Goal: Information Seeking & Learning: Learn about a topic

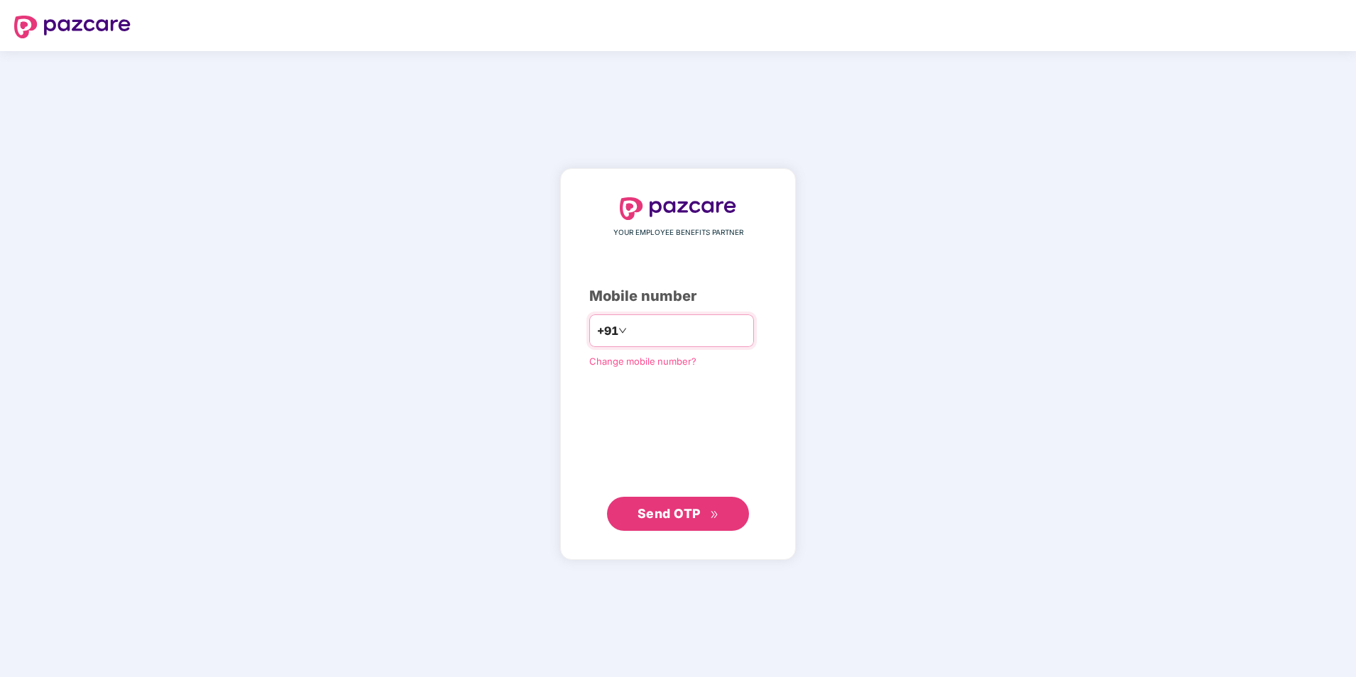
click at [657, 324] on input "number" at bounding box center [688, 330] width 116 height 23
click at [630, 327] on input "**********" at bounding box center [688, 330] width 116 height 23
type input "**********"
click at [665, 522] on span "Send OTP" at bounding box center [678, 513] width 82 height 20
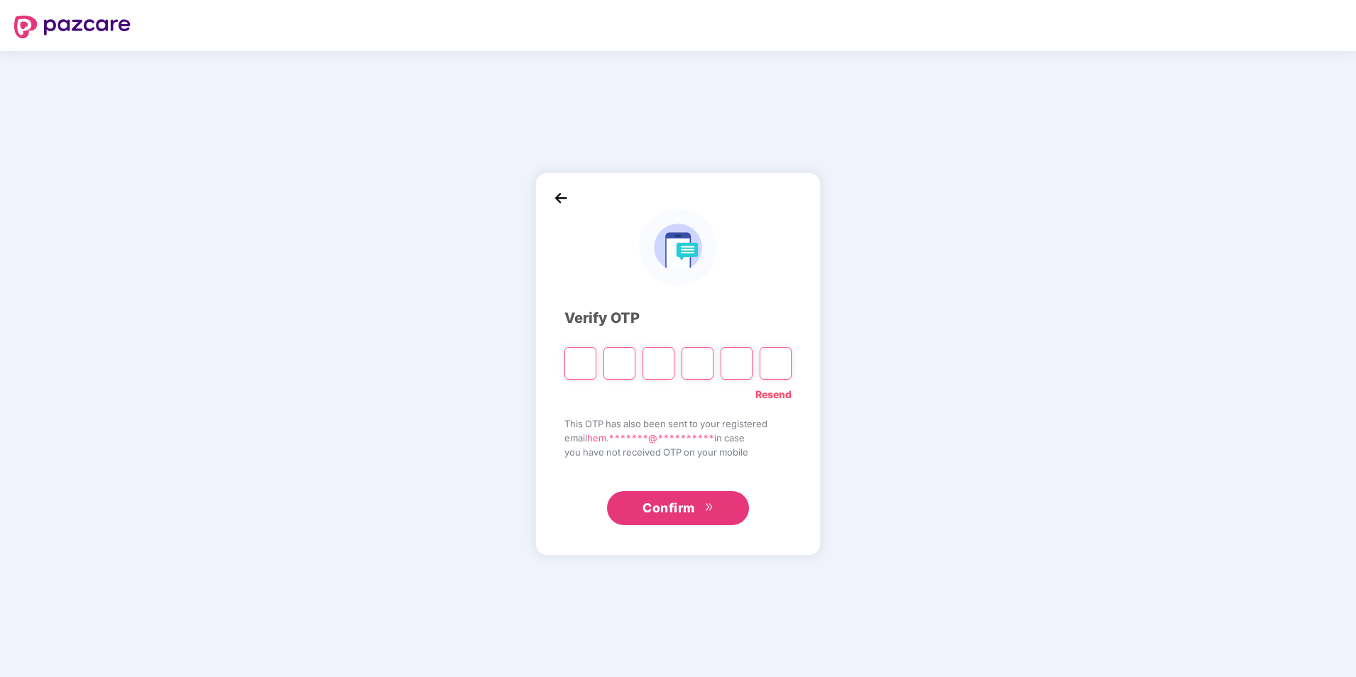
type input "*"
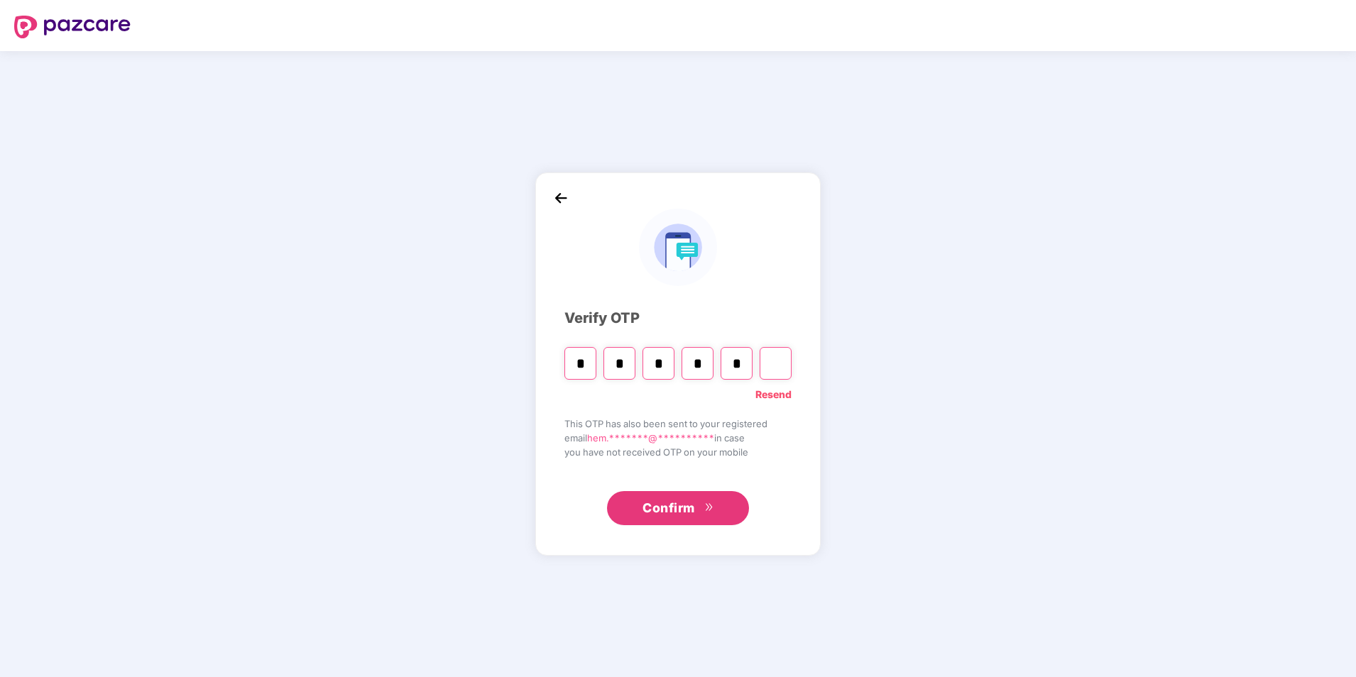
type input "*"
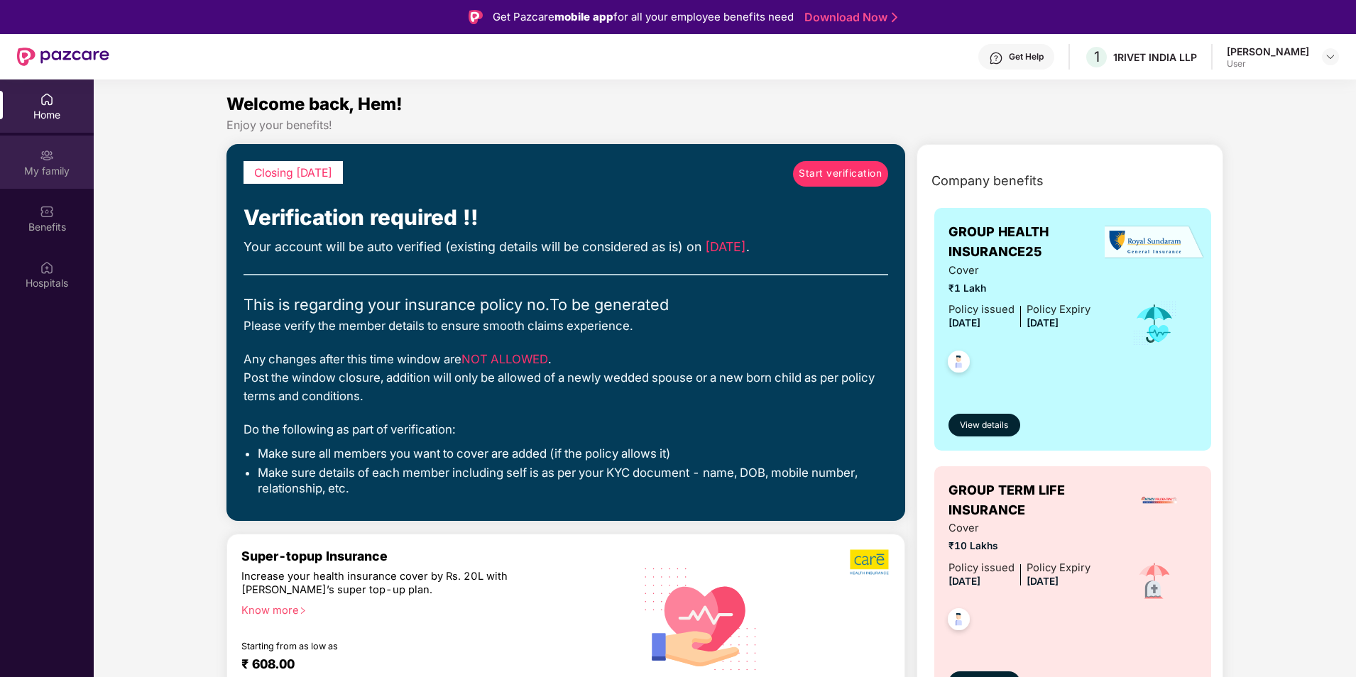
click at [70, 166] on div "My family" at bounding box center [47, 171] width 94 height 14
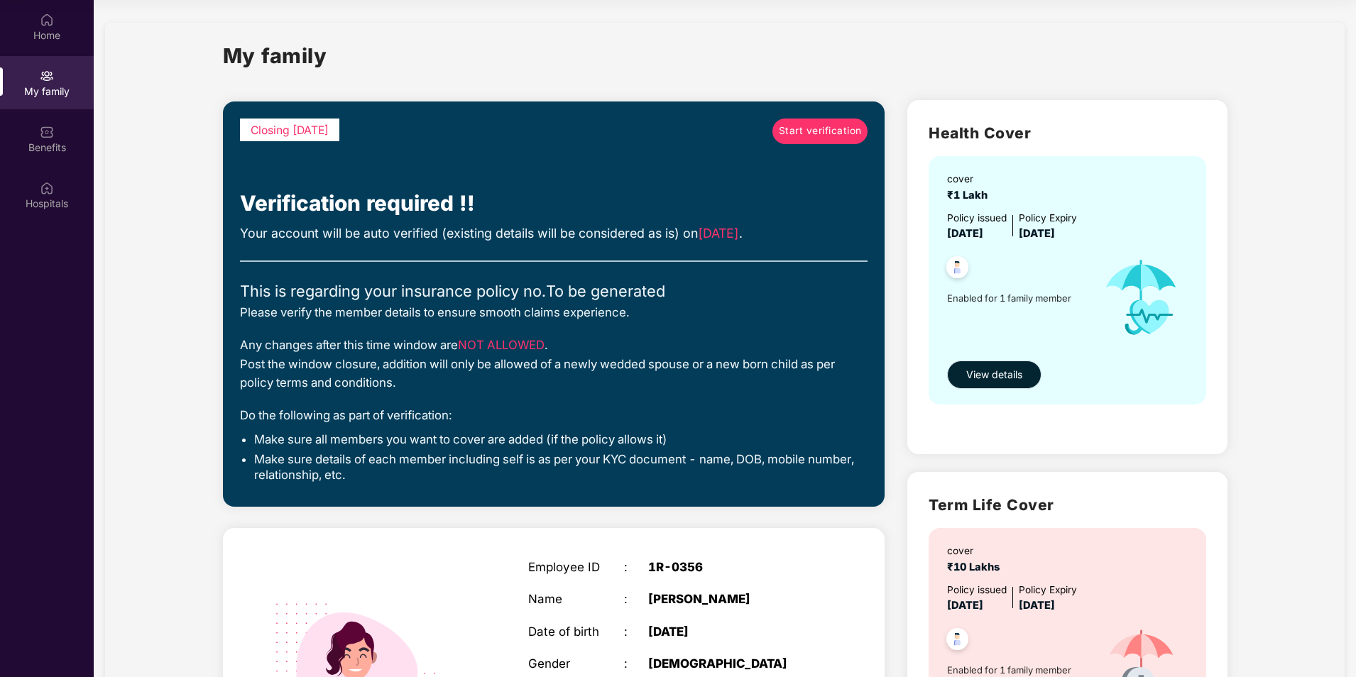
click at [987, 376] on span "View details" at bounding box center [994, 375] width 56 height 16
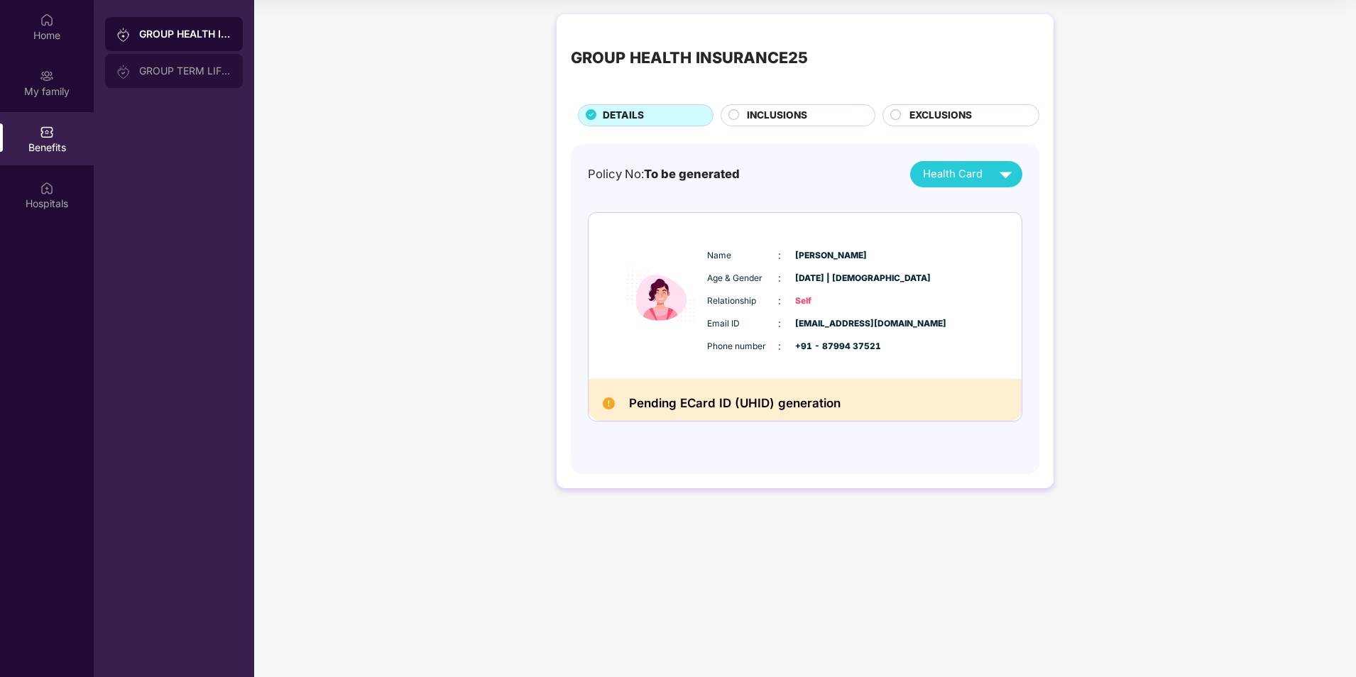
click at [171, 71] on div "GROUP TERM LIFE INSURANCE" at bounding box center [185, 70] width 92 height 11
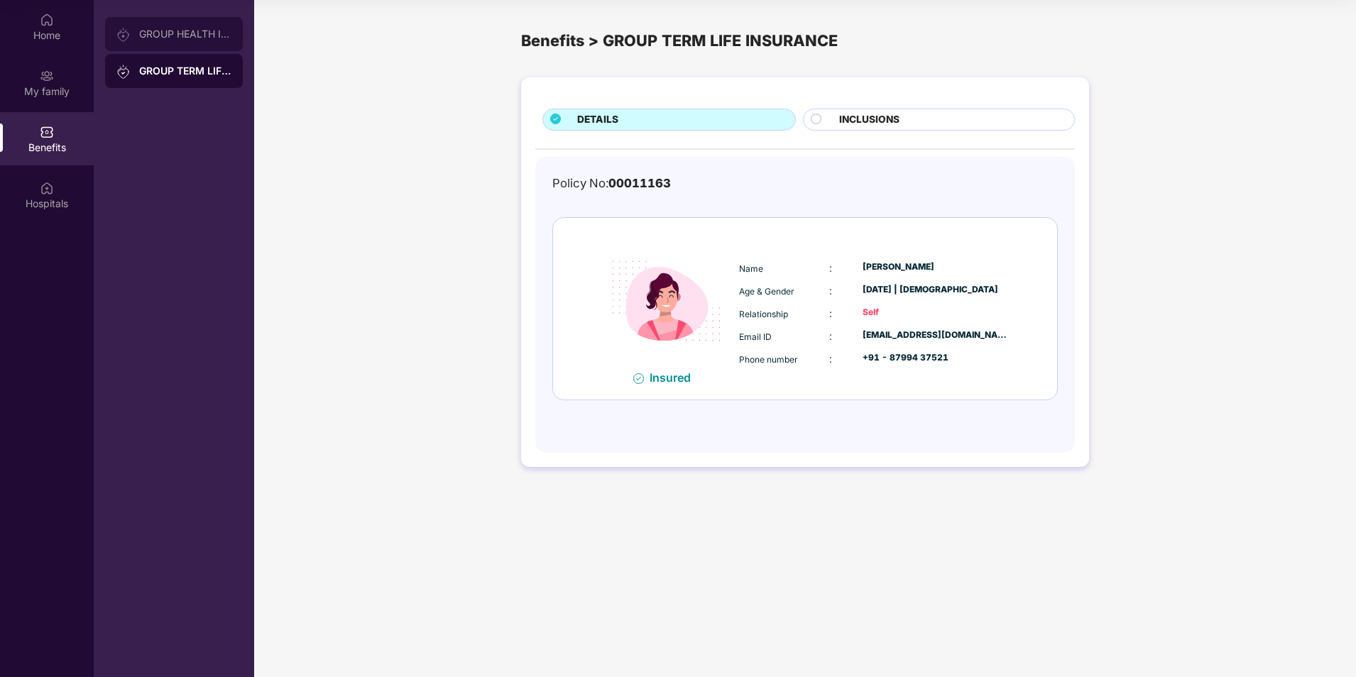
click at [171, 40] on div "GROUP HEALTH INSURANCE25" at bounding box center [174, 34] width 138 height 34
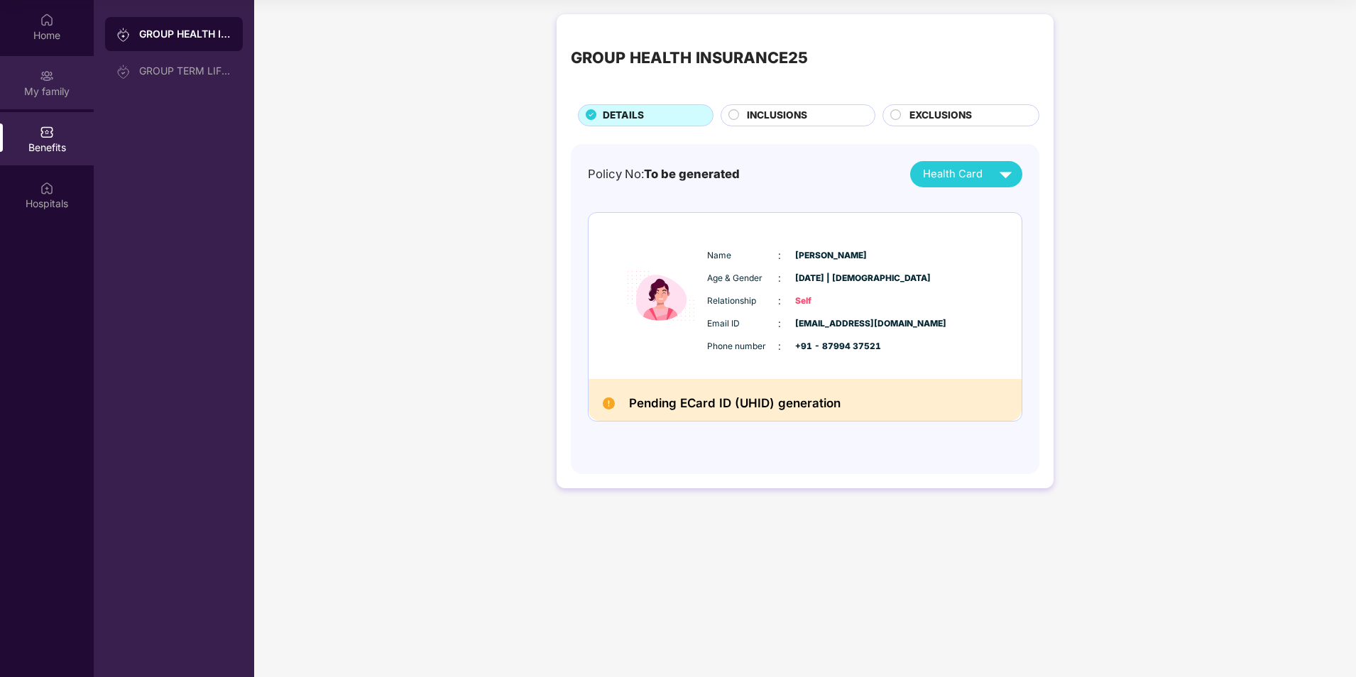
click at [38, 97] on div "My family" at bounding box center [47, 91] width 94 height 14
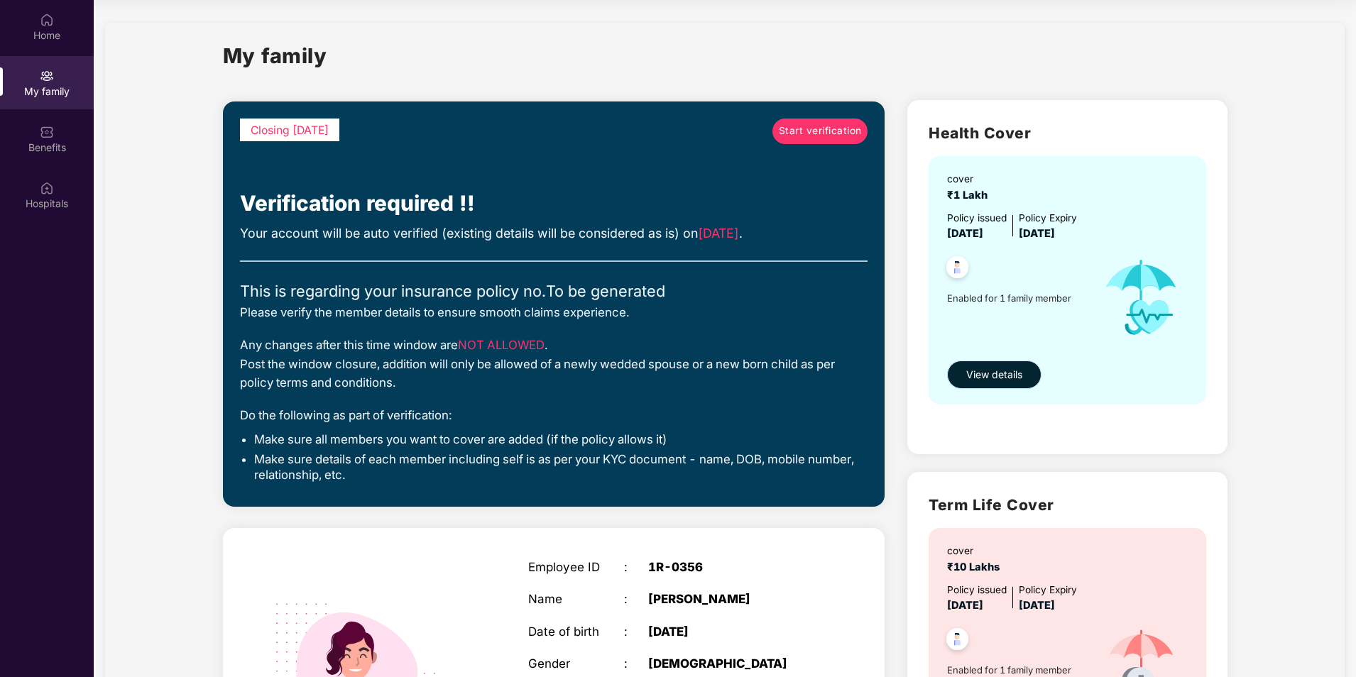
click at [979, 380] on span "View details" at bounding box center [994, 375] width 56 height 16
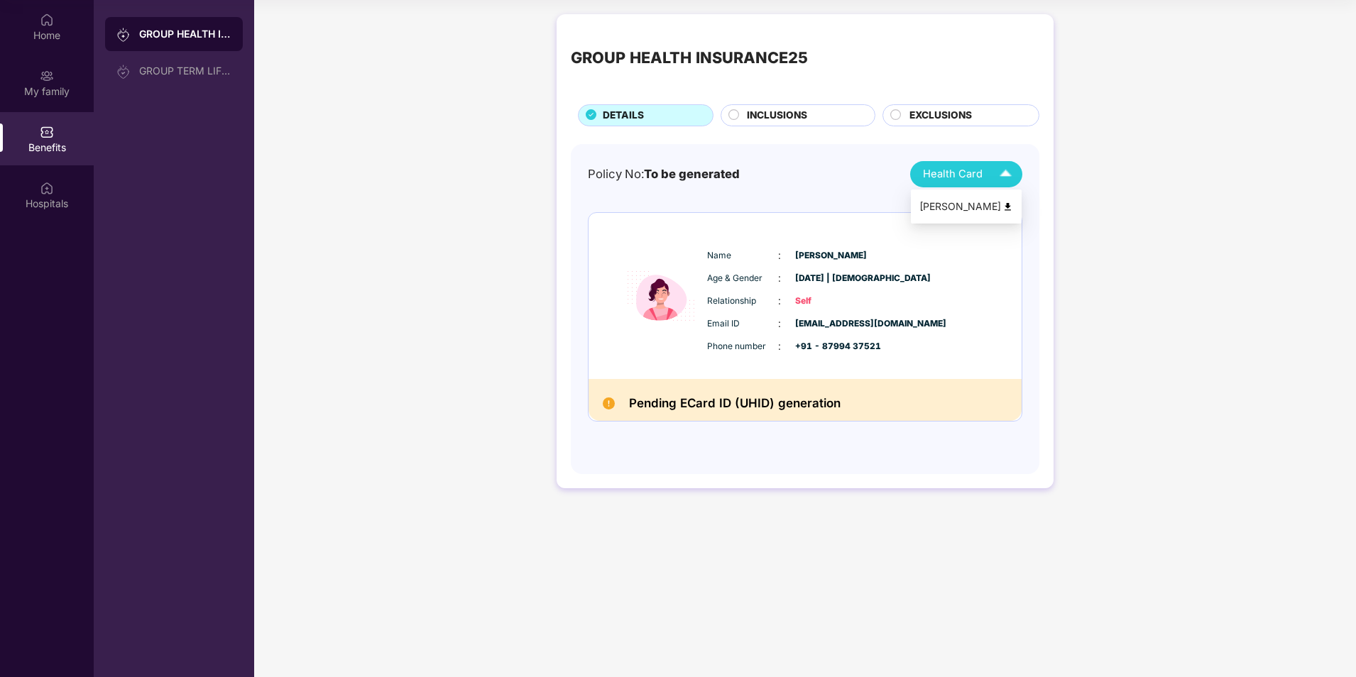
click at [963, 180] on span "Health Card" at bounding box center [953, 174] width 60 height 16
click at [867, 174] on div "Policy No: To be generated Health Card" at bounding box center [805, 174] width 434 height 26
drag, startPoint x: 773, startPoint y: 103, endPoint x: 768, endPoint y: 114, distance: 12.4
click at [773, 106] on div "GROUP HEALTH INSURANCE25 DETAILS INCLUSIONS EXCLUSIONS" at bounding box center [805, 77] width 469 height 98
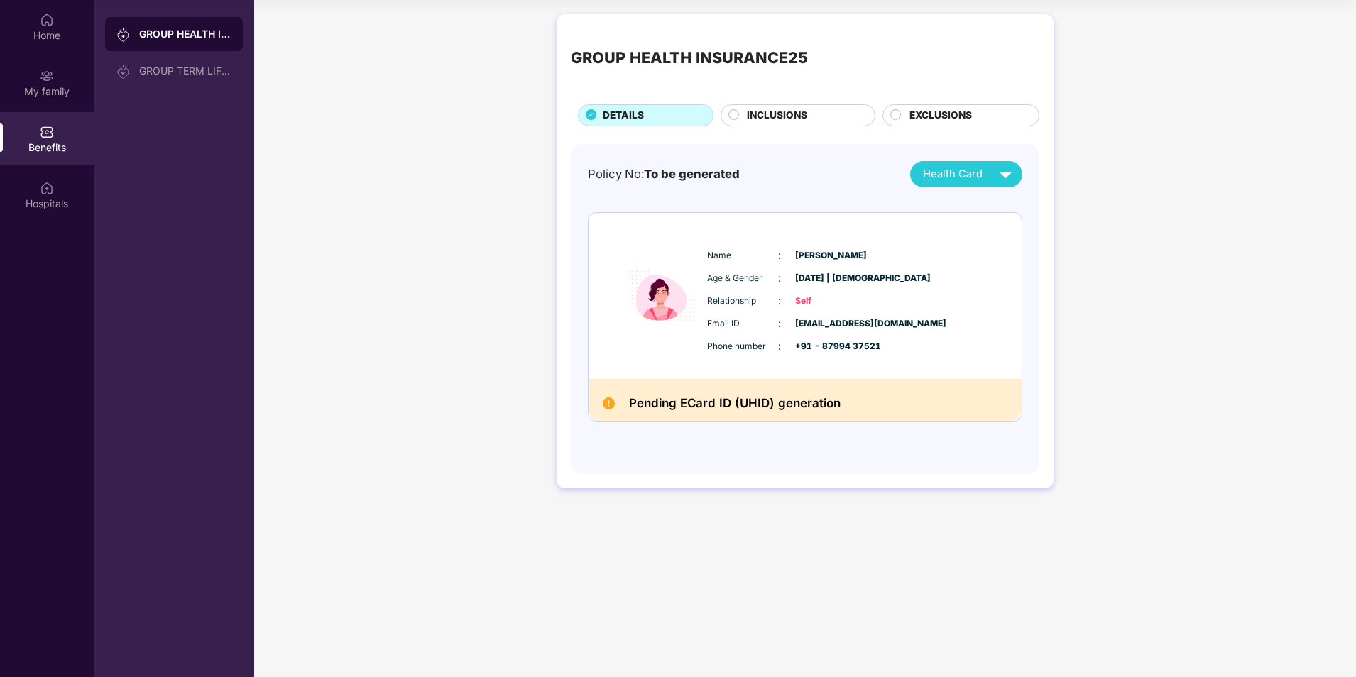
click at [767, 114] on span "INCLUSIONS" at bounding box center [777, 116] width 60 height 16
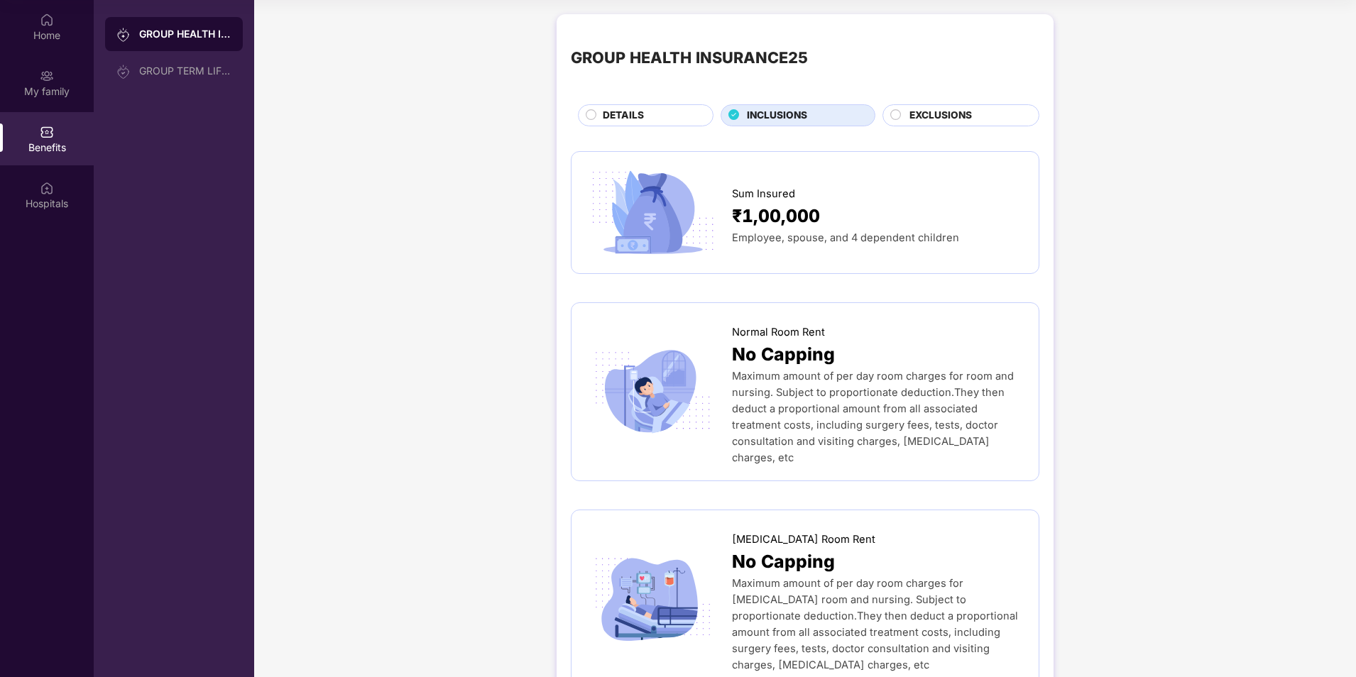
click at [898, 117] on circle at bounding box center [896, 114] width 10 height 10
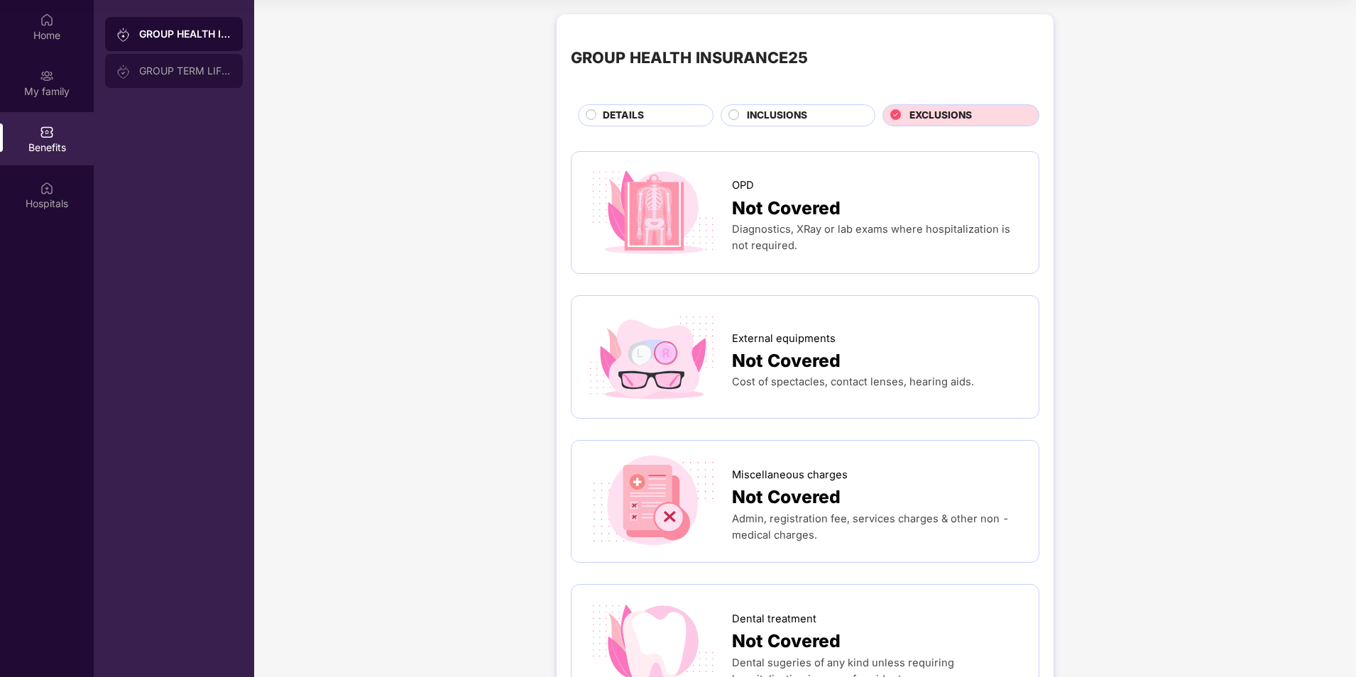
click at [114, 75] on div "GROUP TERM LIFE INSURANCE" at bounding box center [174, 71] width 138 height 34
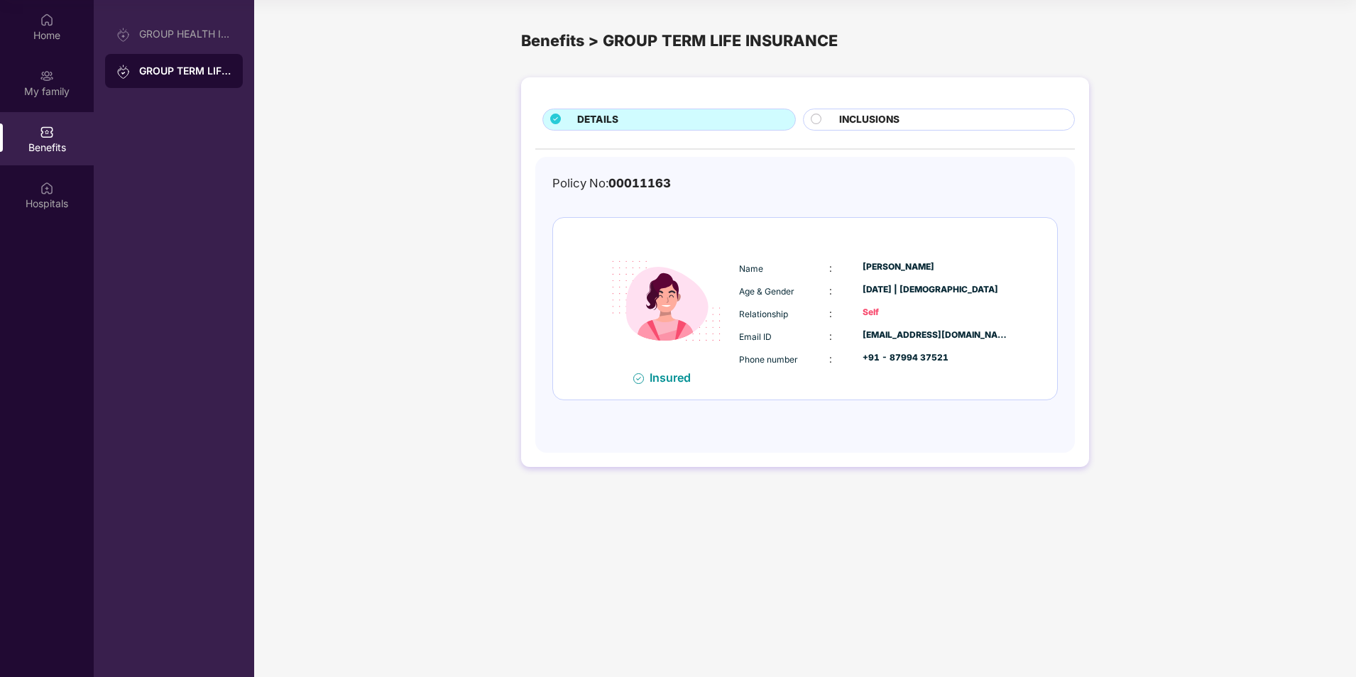
click at [813, 118] on circle at bounding box center [816, 119] width 10 height 10
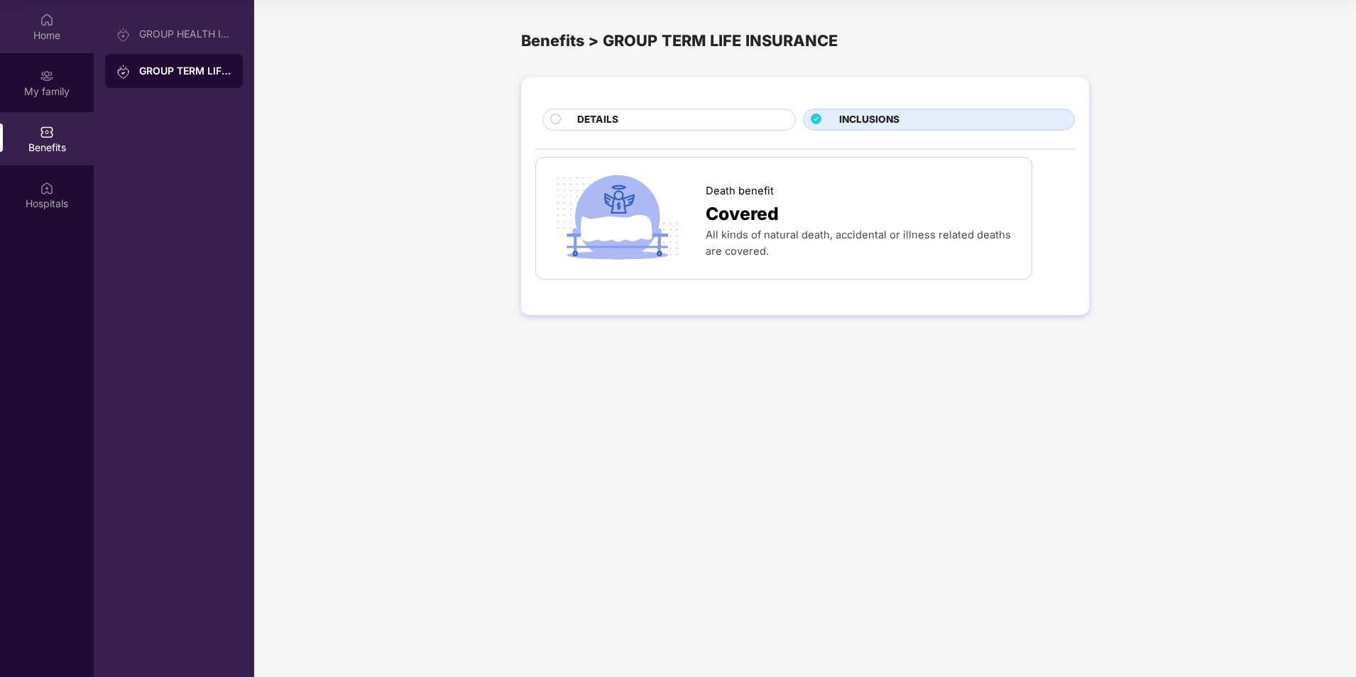
click at [68, 25] on div "Home" at bounding box center [47, 26] width 94 height 53
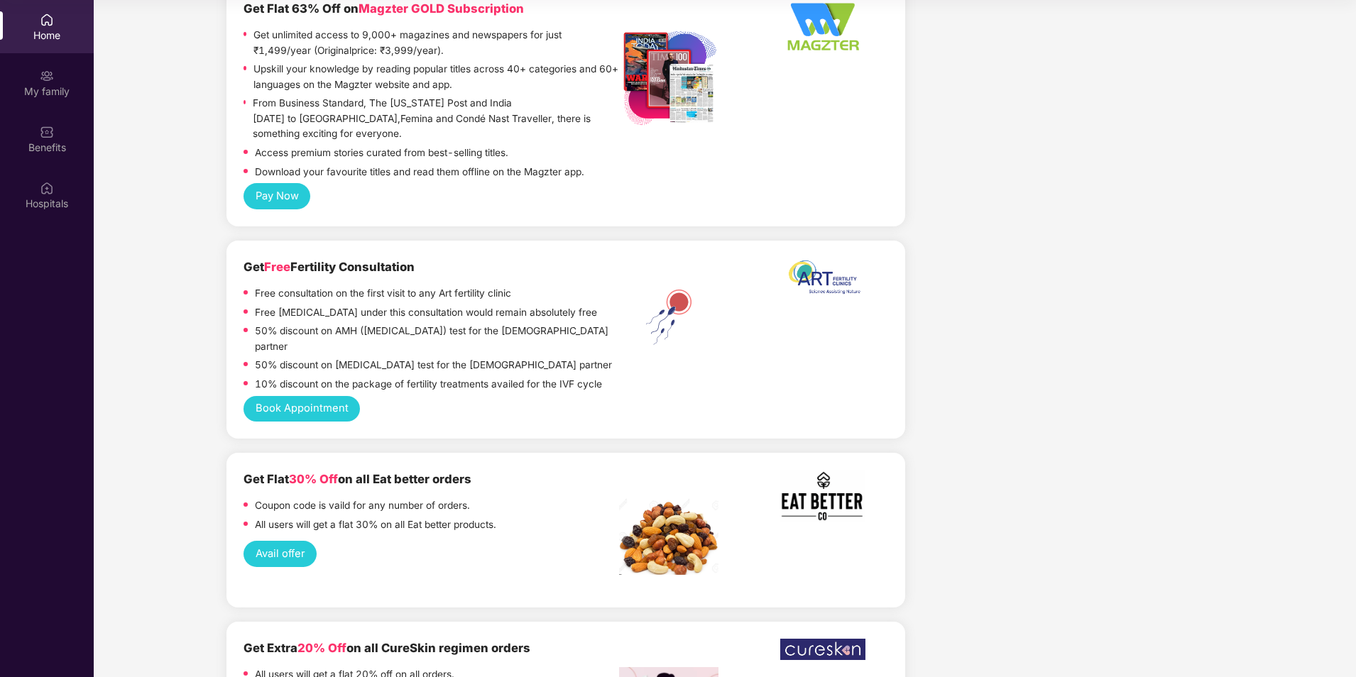
scroll to position [3097, 0]
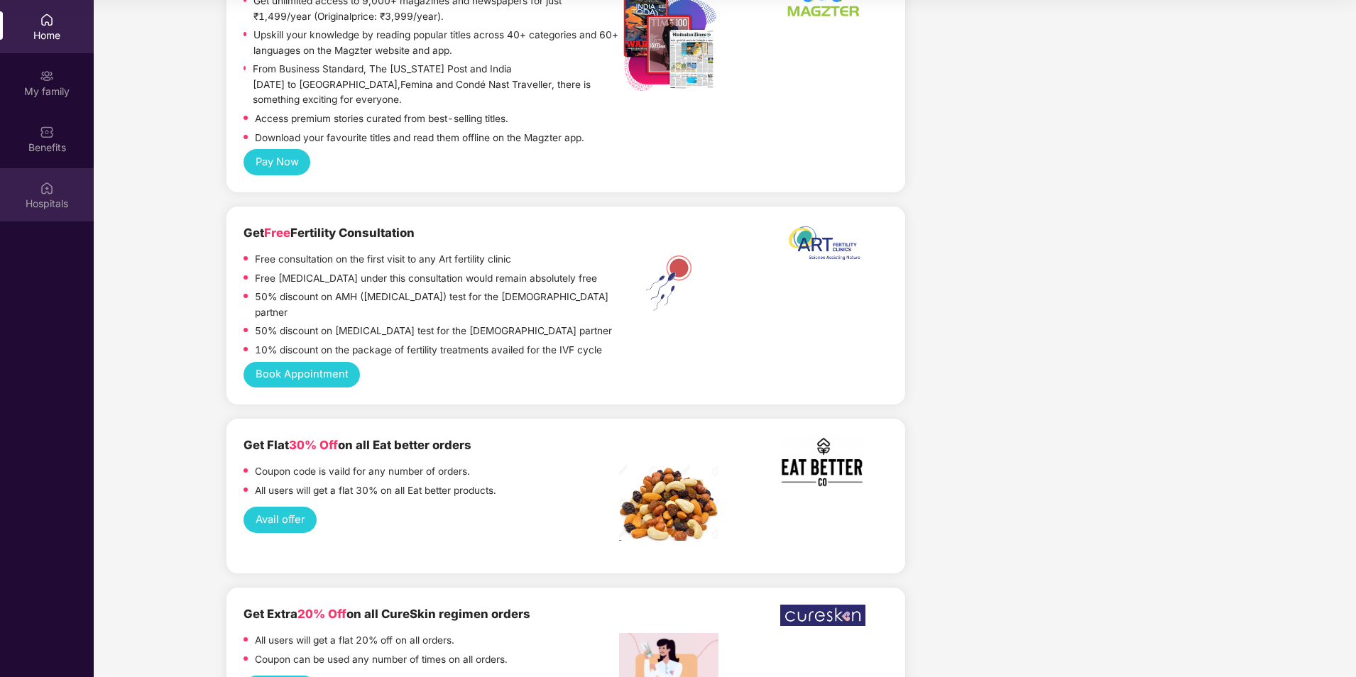
click at [47, 192] on img at bounding box center [47, 188] width 14 height 14
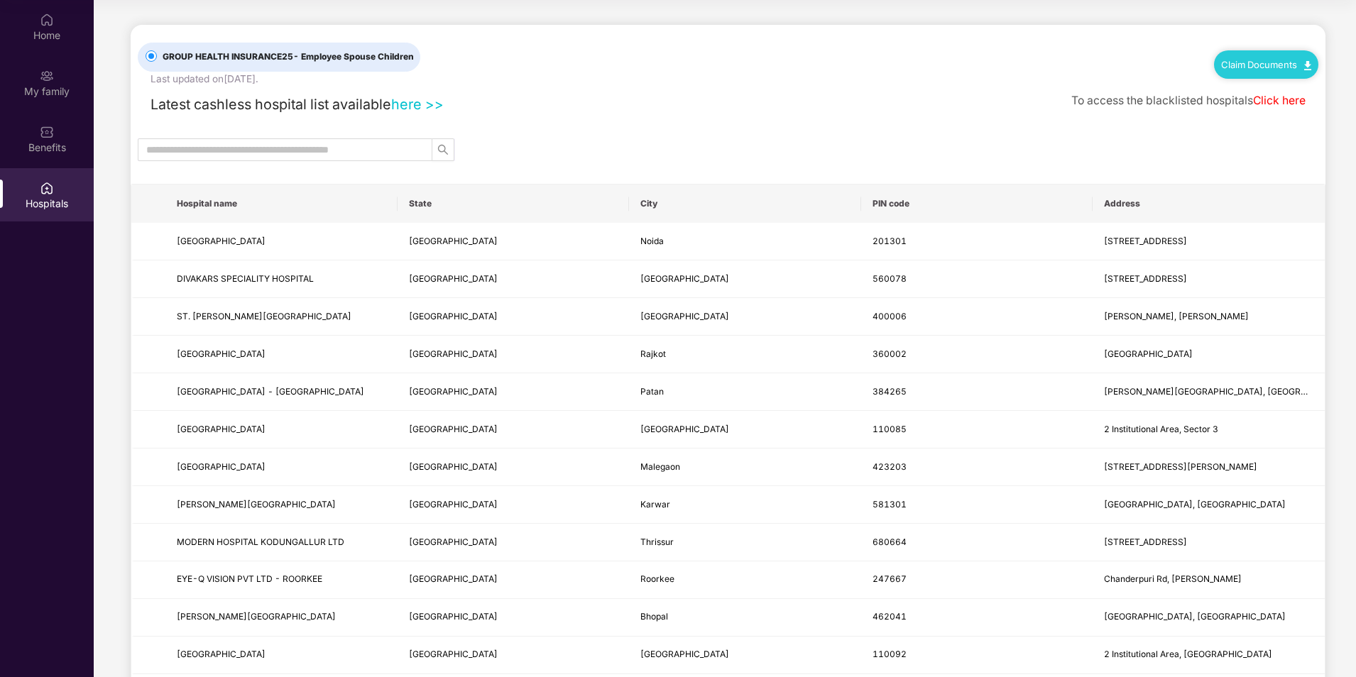
click at [421, 209] on th "State" at bounding box center [514, 204] width 232 height 38
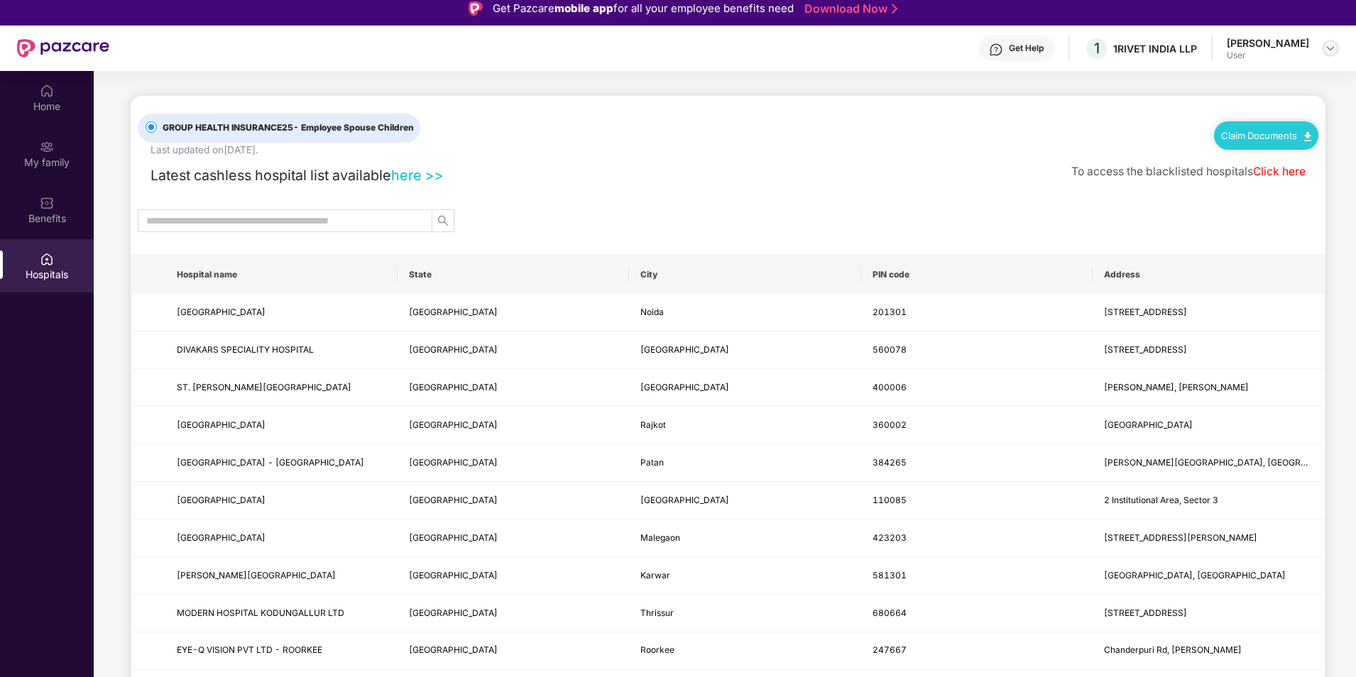
click at [1327, 49] on img at bounding box center [1330, 48] width 11 height 11
click at [1209, 123] on div "H" at bounding box center [1197, 126] width 28 height 25
click at [1228, 136] on link "Claim Documents" at bounding box center [1266, 135] width 90 height 11
click at [1146, 47] on div "1RIVET INDIA LLP" at bounding box center [1155, 48] width 84 height 13
click at [1100, 53] on span "1" at bounding box center [1097, 48] width 6 height 17
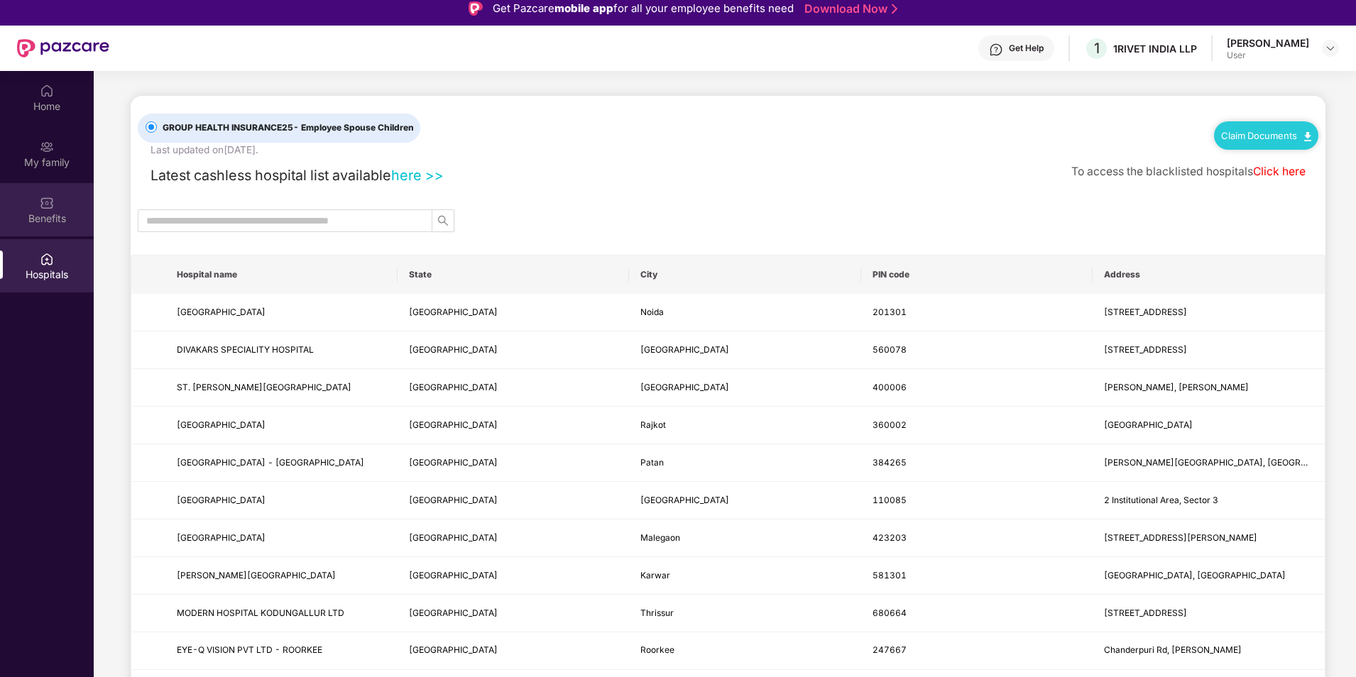
click at [72, 214] on div "Benefits" at bounding box center [47, 219] width 94 height 14
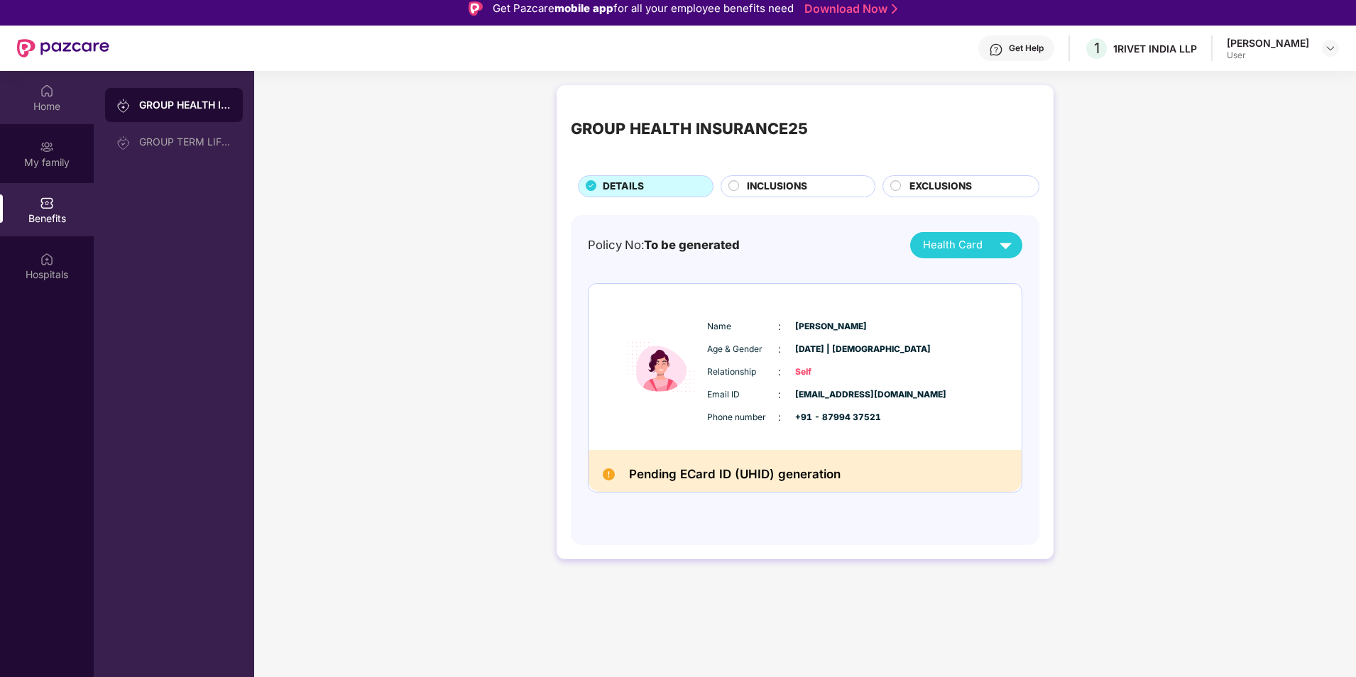
click at [48, 118] on div "Home" at bounding box center [47, 97] width 94 height 53
